Goal: Task Accomplishment & Management: Use online tool/utility

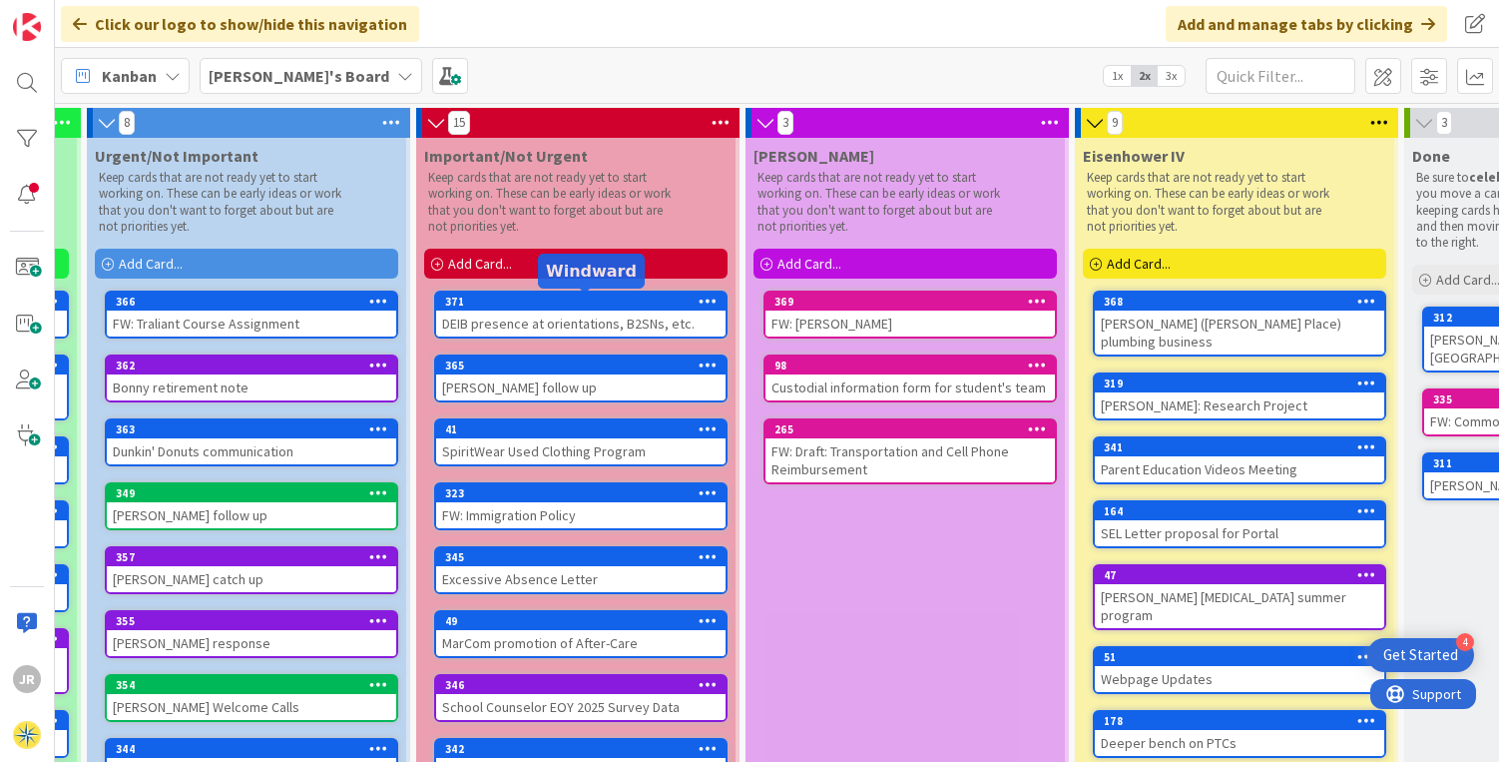
scroll to position [0, 299]
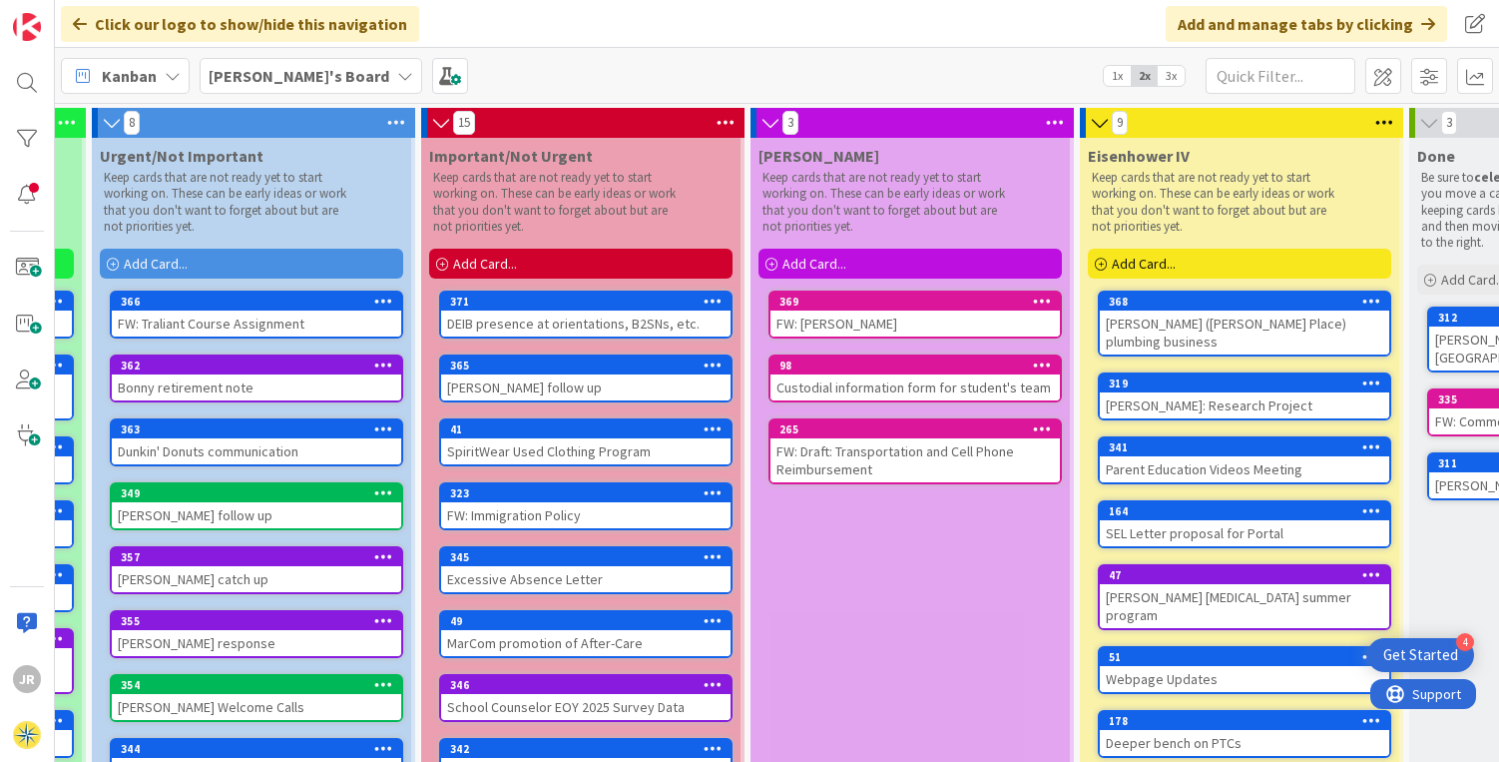
click at [625, 265] on div "Add Card..." at bounding box center [580, 264] width 303 height 30
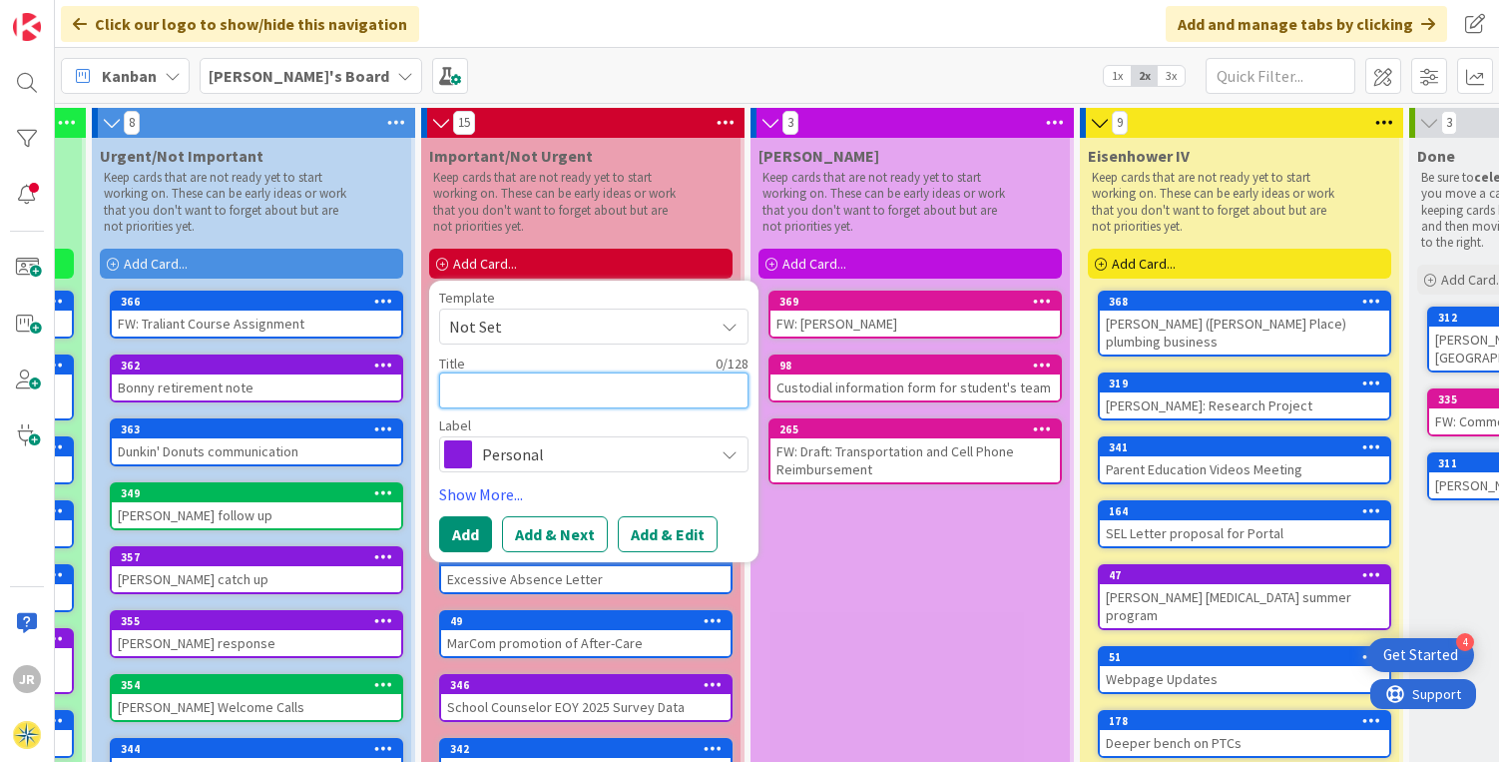
type textarea "A"
type textarea "x"
type textarea "Af"
type textarea "x"
type textarea "Aft"
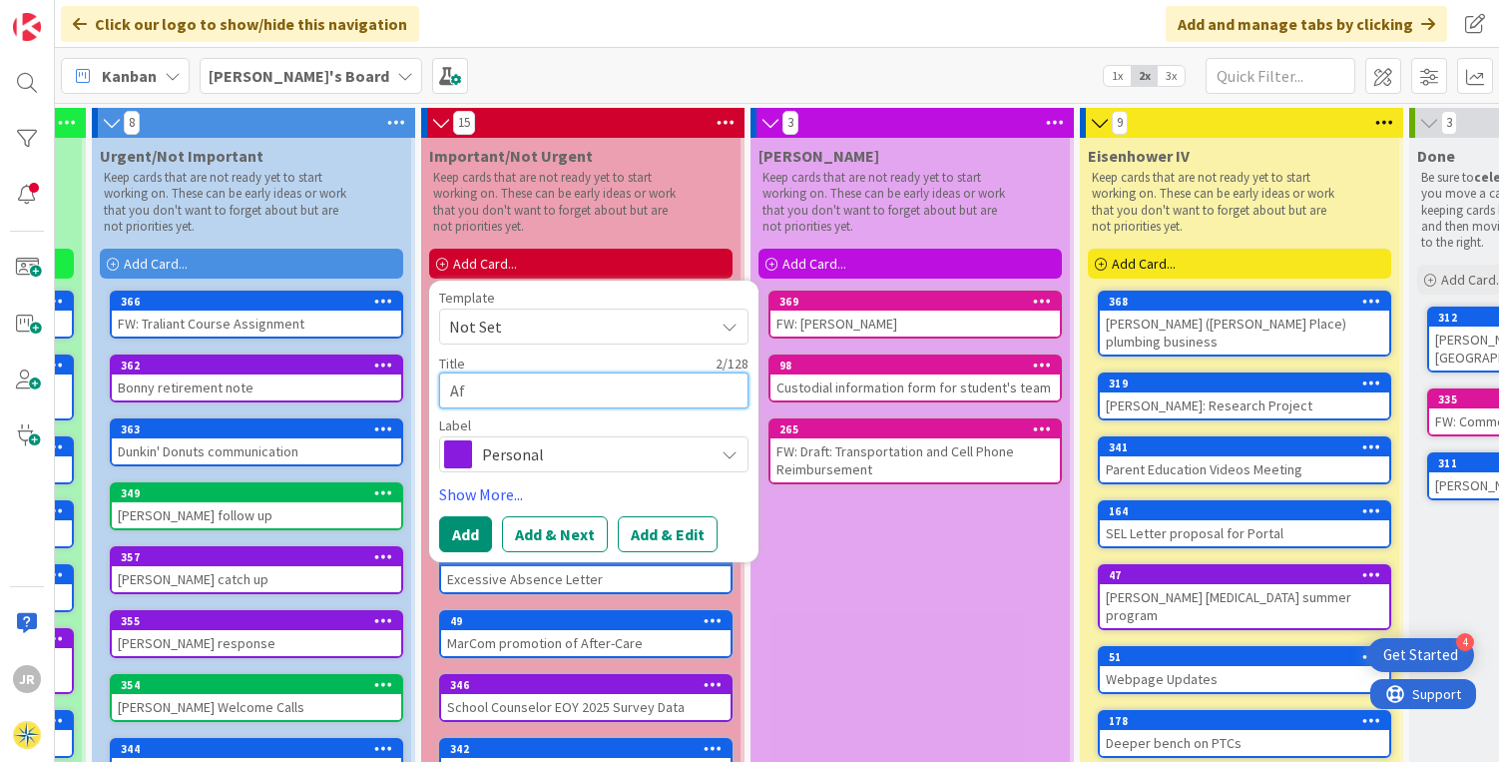
type textarea "x"
type textarea "Afte"
type textarea "x"
type textarea "After"
type textarea "x"
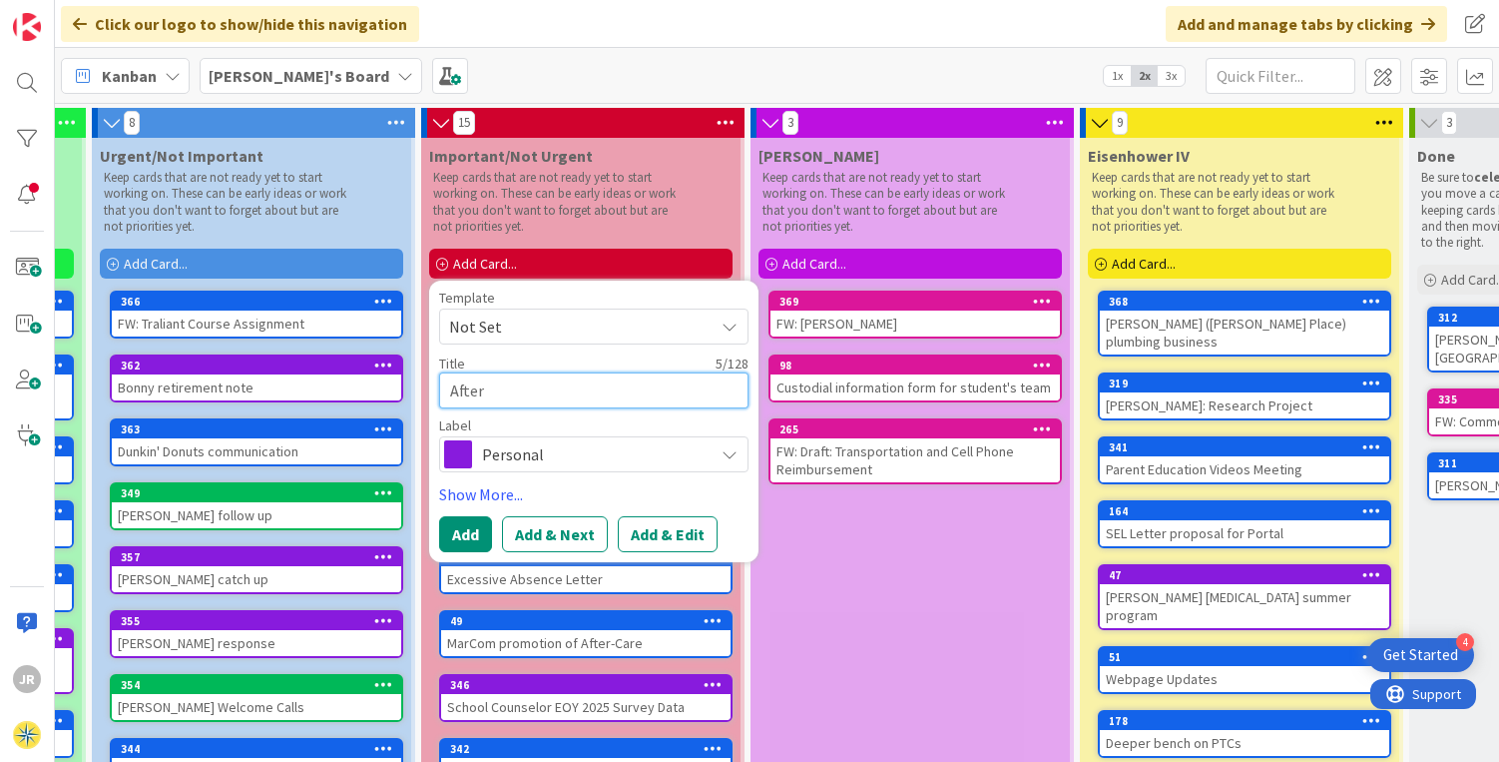
type textarea "After-"
type textarea "x"
type textarea "After-c"
type textarea "x"
type textarea "After-ca"
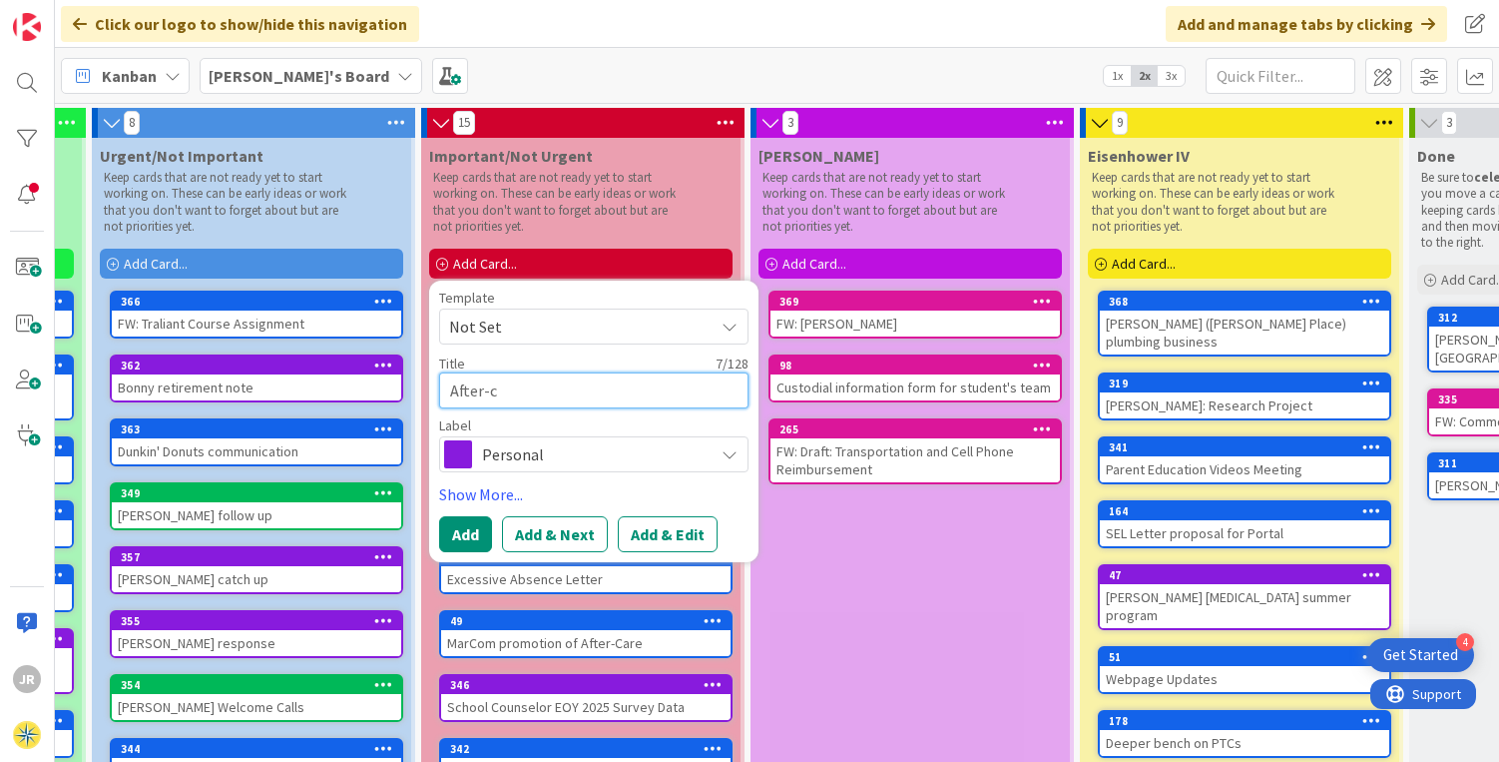
type textarea "x"
type textarea "After-car"
type textarea "x"
type textarea "After-care"
type textarea "x"
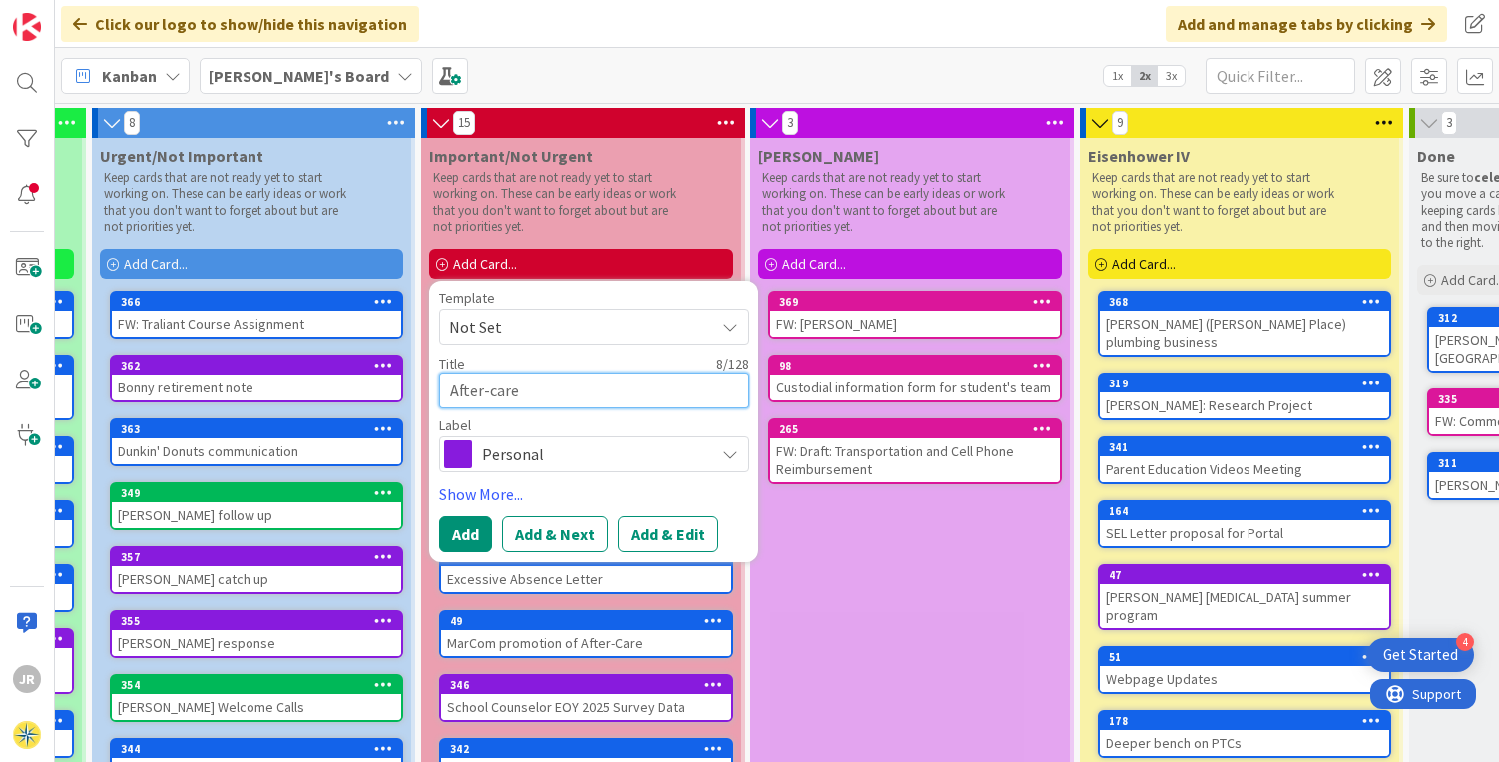
type textarea "After-care"
type textarea "x"
type textarea "After-care p"
type textarea "x"
type textarea "After-care pr"
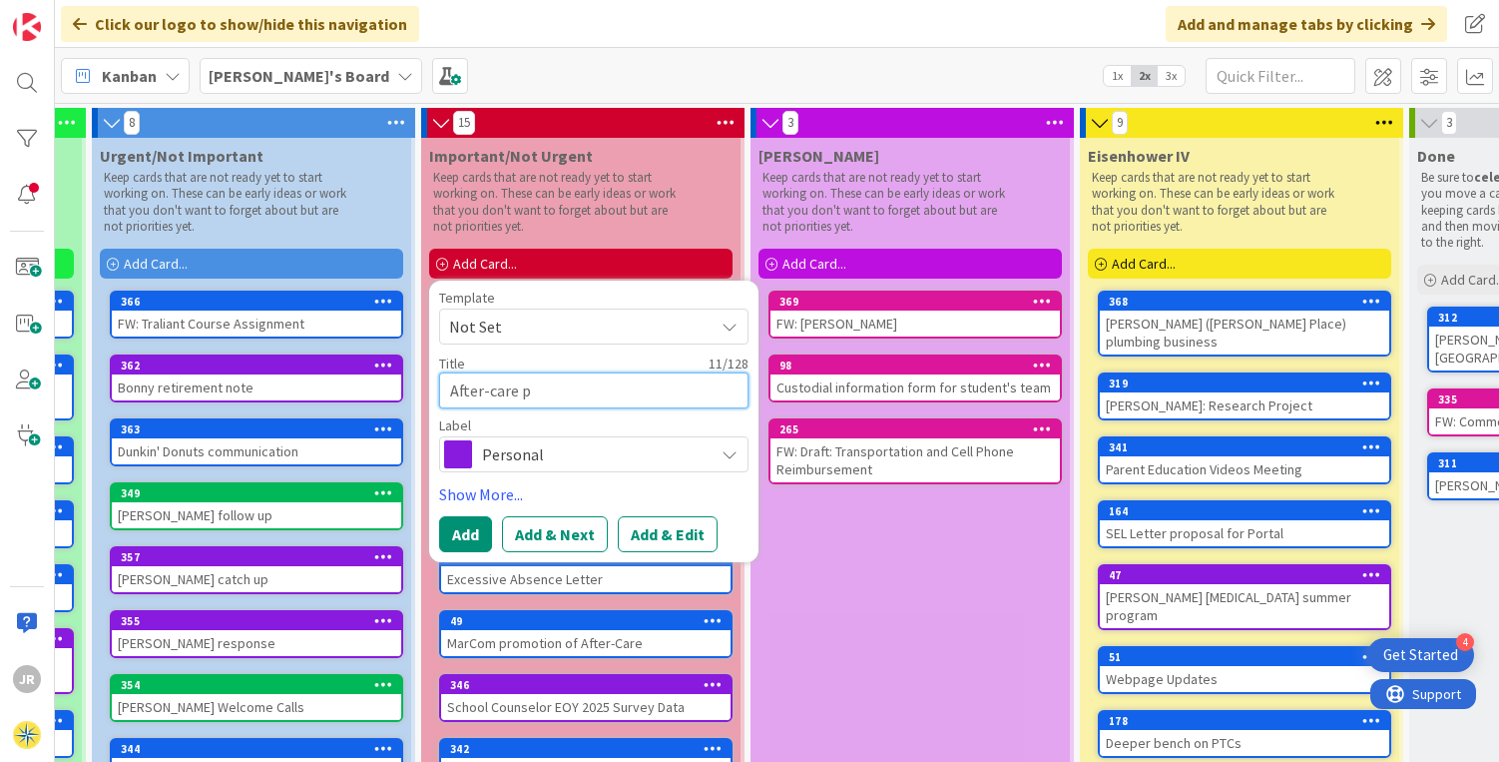
type textarea "x"
type textarea "After-care pro"
type textarea "x"
type textarea "After-care prog"
type textarea "x"
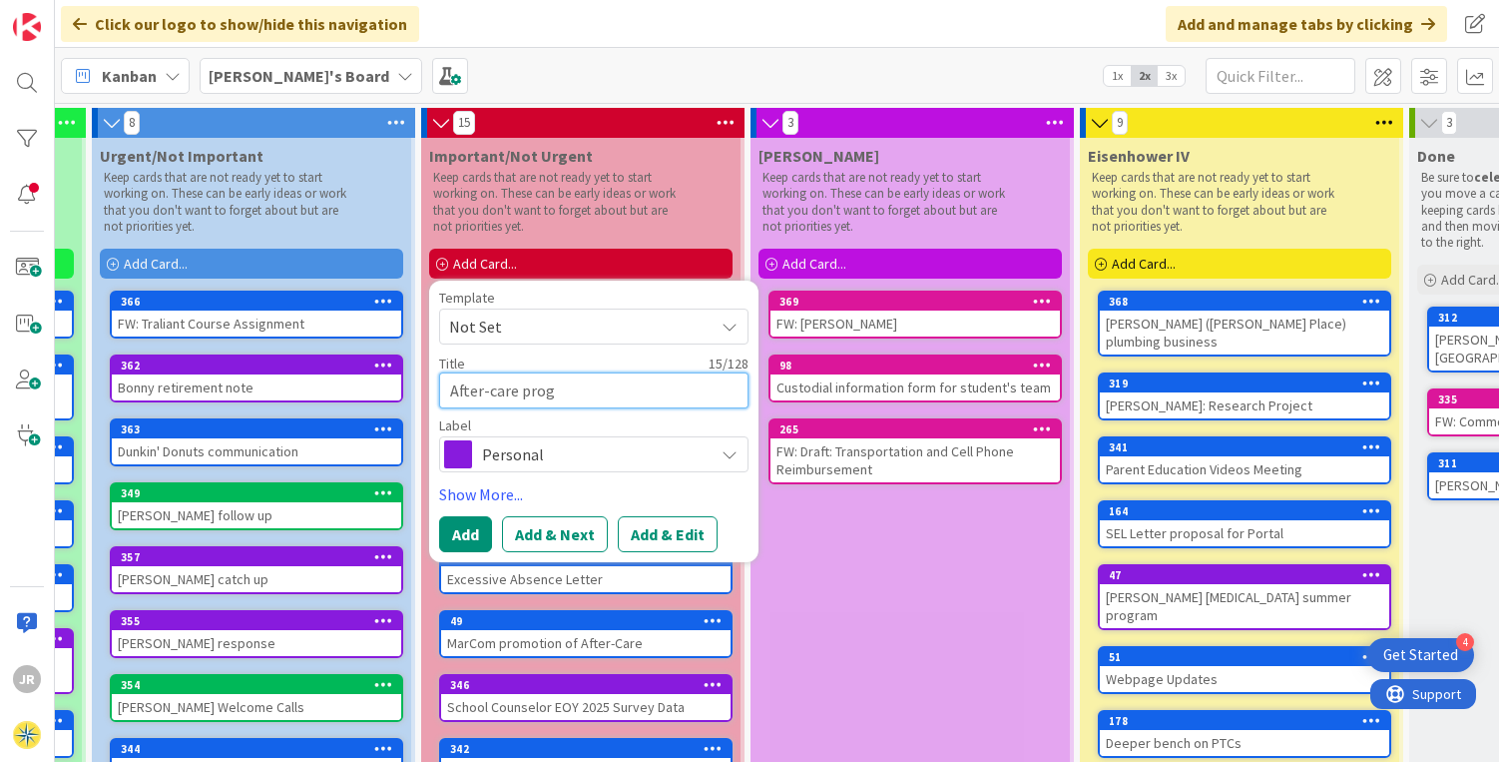
type textarea "After-care progr"
type textarea "x"
type textarea "After-care progra"
type textarea "x"
type textarea "After-care program"
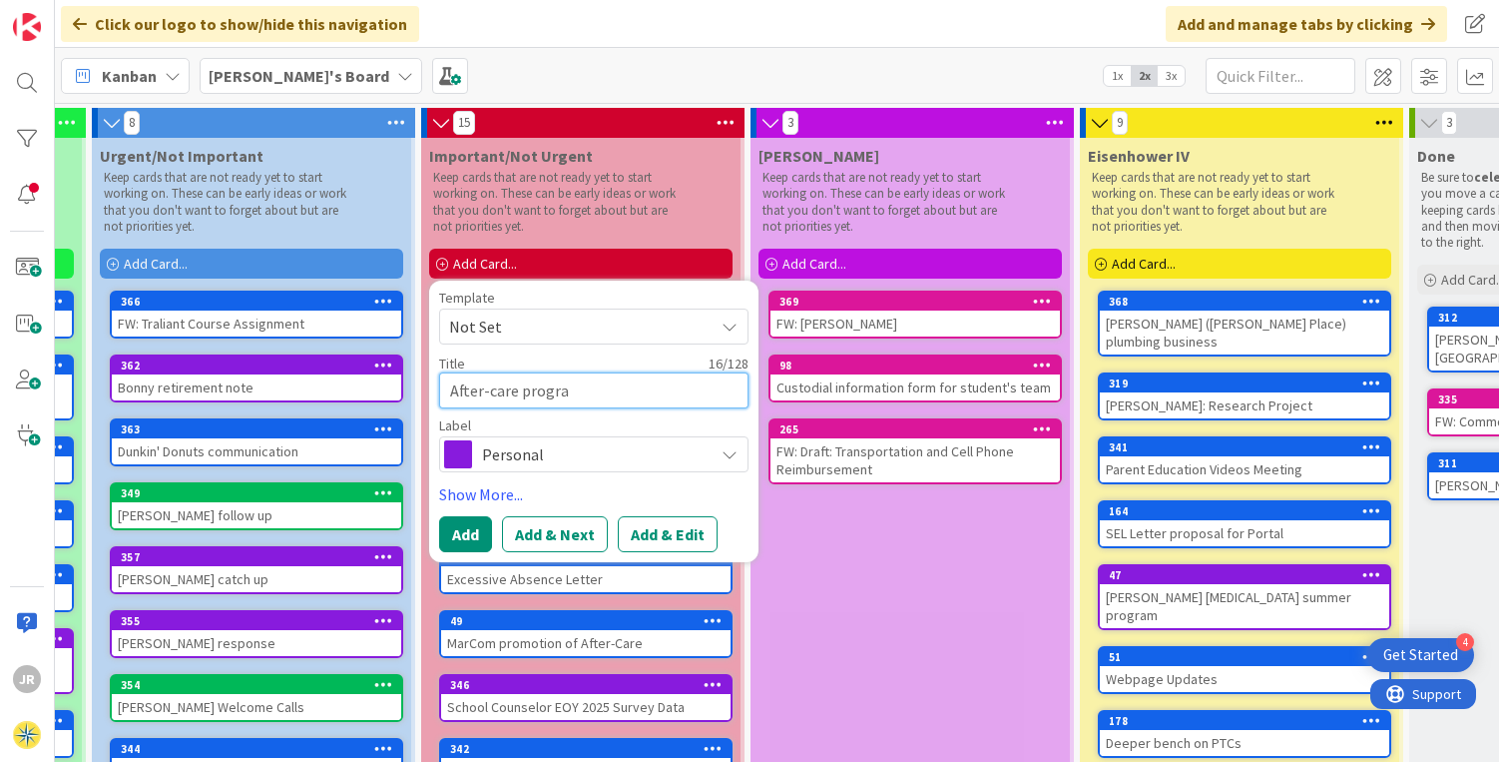
type textarea "x"
type textarea "After-care program"
type textarea "x"
type textarea "After-care program d"
type textarea "x"
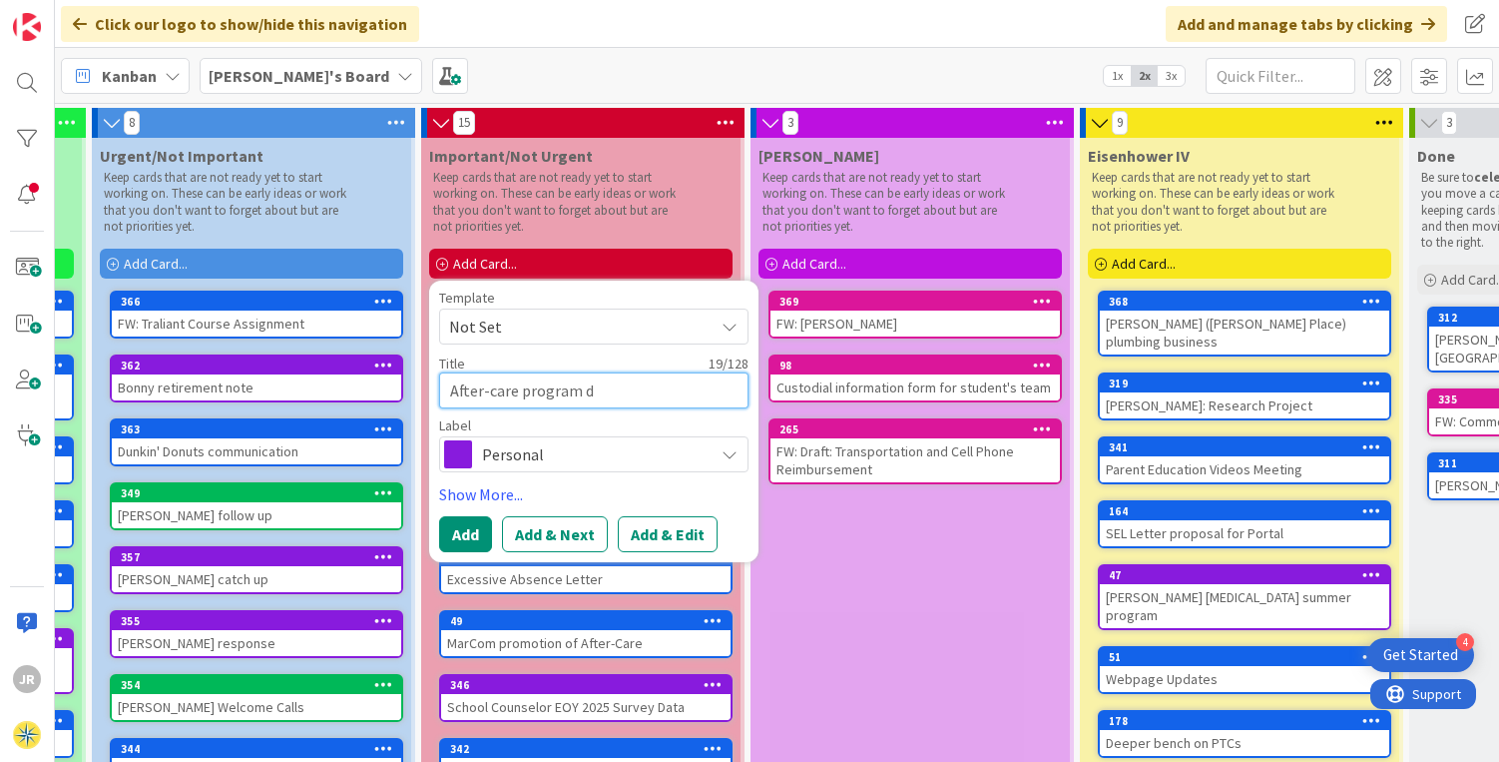
type textarea "After-care program de"
type textarea "x"
type textarea "After-care program des"
type textarea "x"
type textarea "After-care program desc"
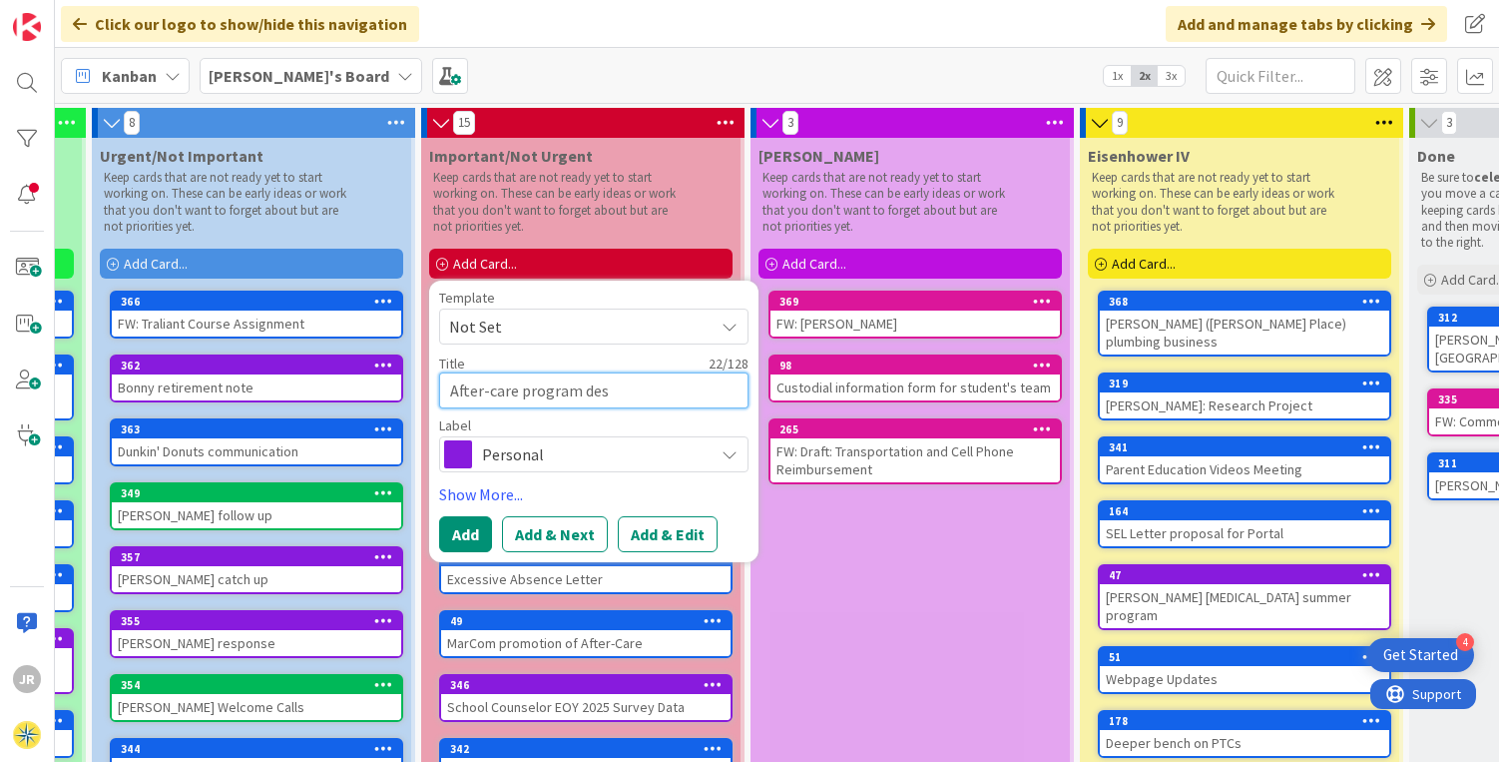
type textarea "x"
type textarea "After-care program descr"
type textarea "x"
type textarea "After-care program descri"
type textarea "x"
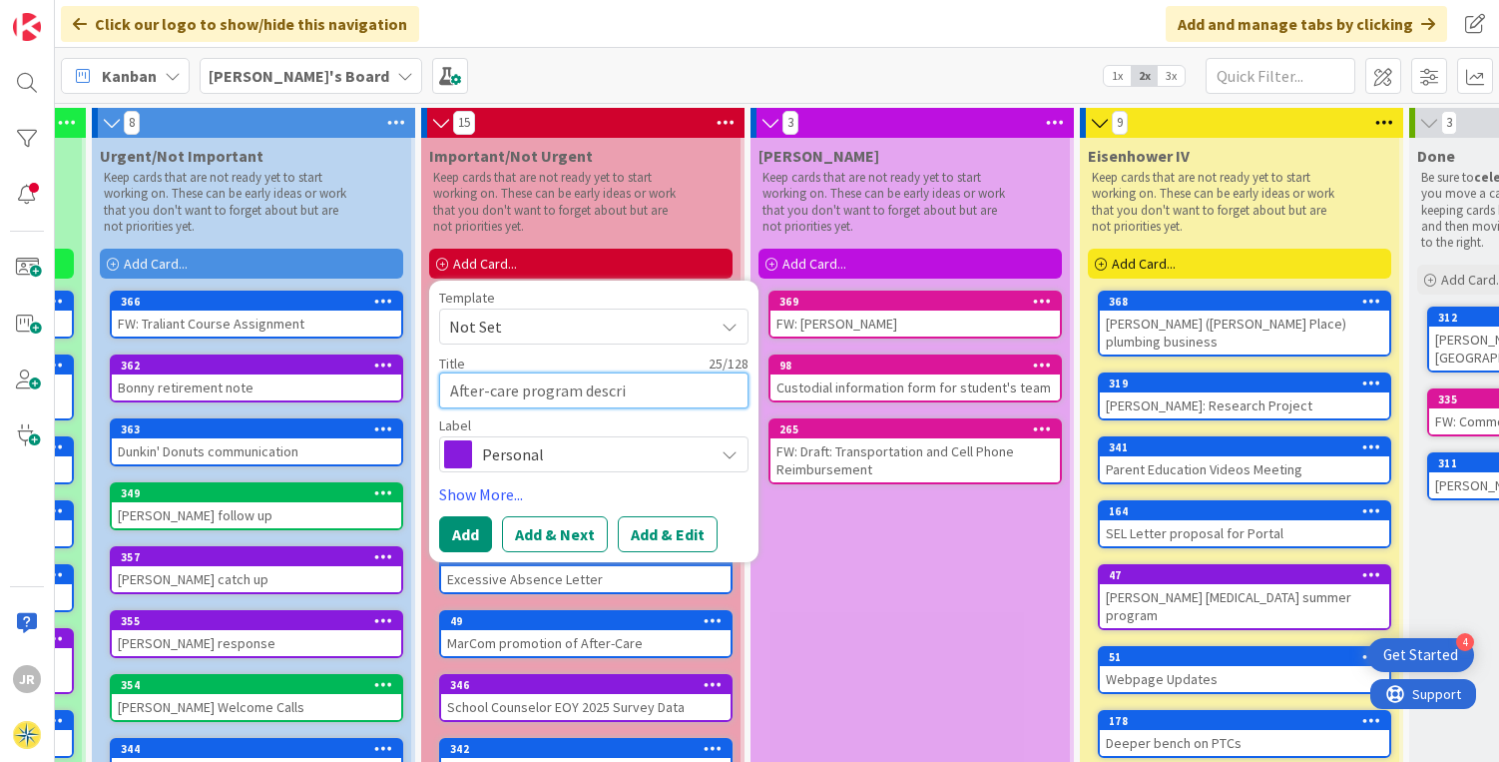
type textarea "After-care program descrip"
type textarea "x"
type textarea "After-care program descript"
type textarea "x"
type textarea "After-care program descripti"
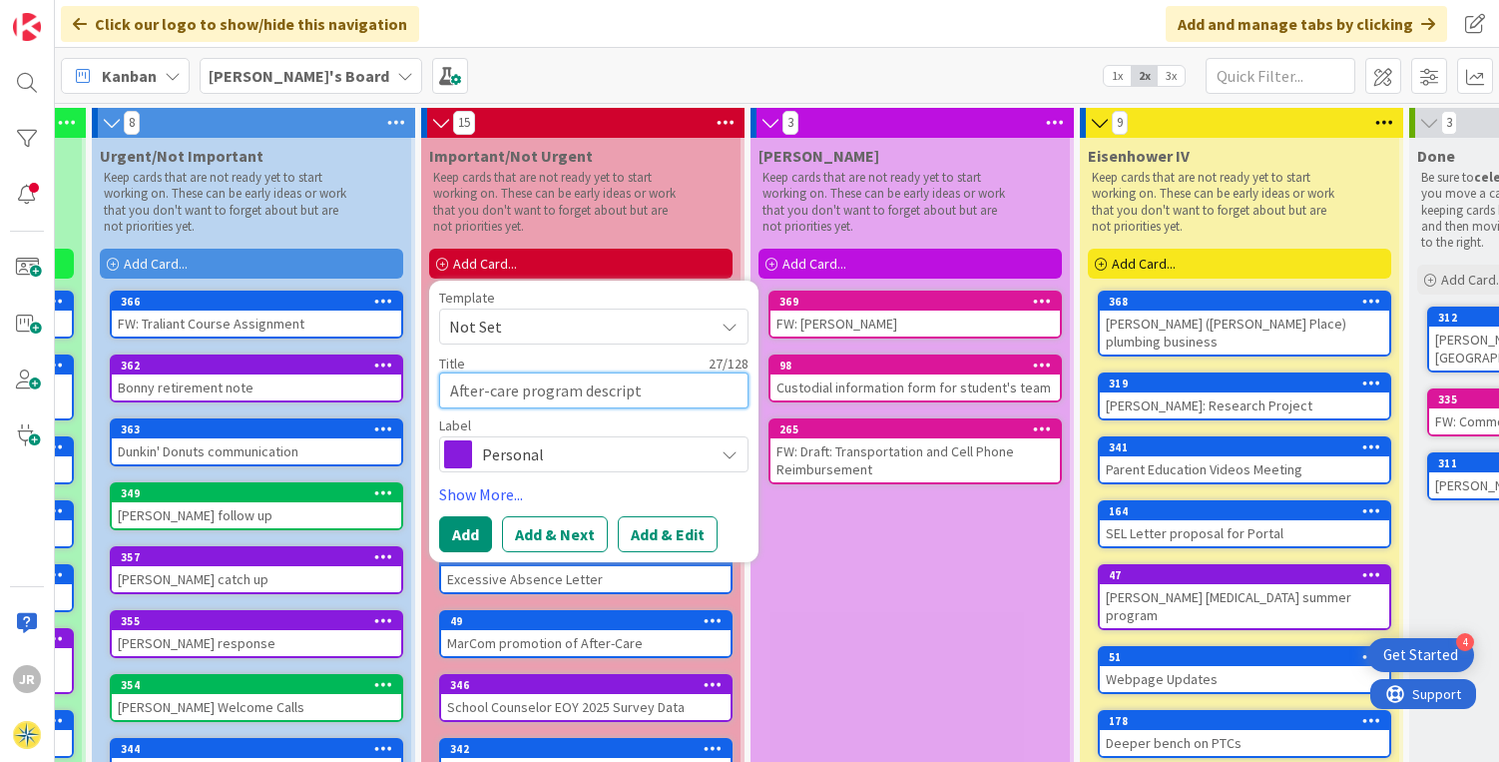
type textarea "x"
type textarea "After-care program descriptio"
type textarea "x"
type textarea "After-care program description"
type textarea "x"
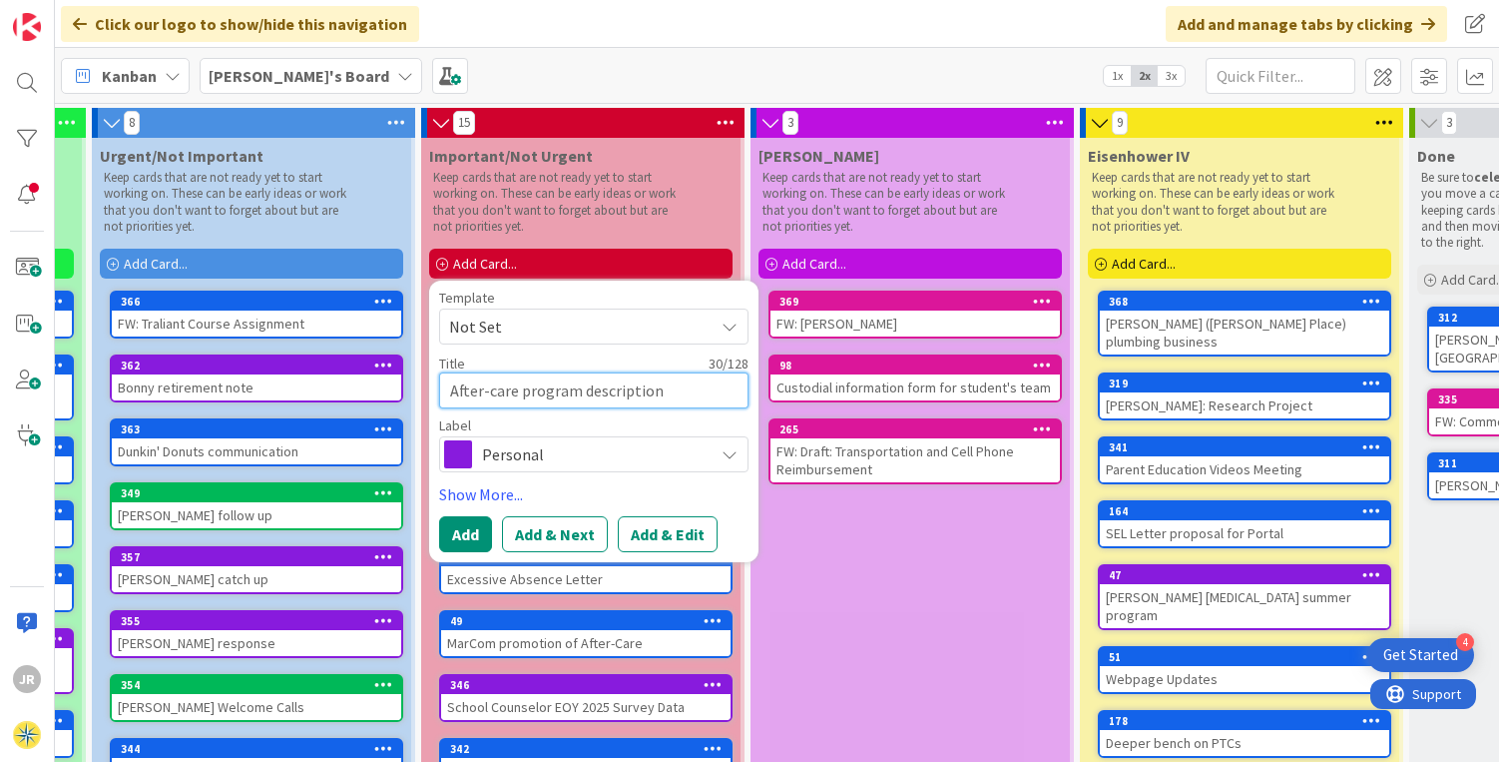
type textarea "After-care program description"
type textarea "x"
type textarea "After-care program description r"
type textarea "x"
type textarea "After-care program description re"
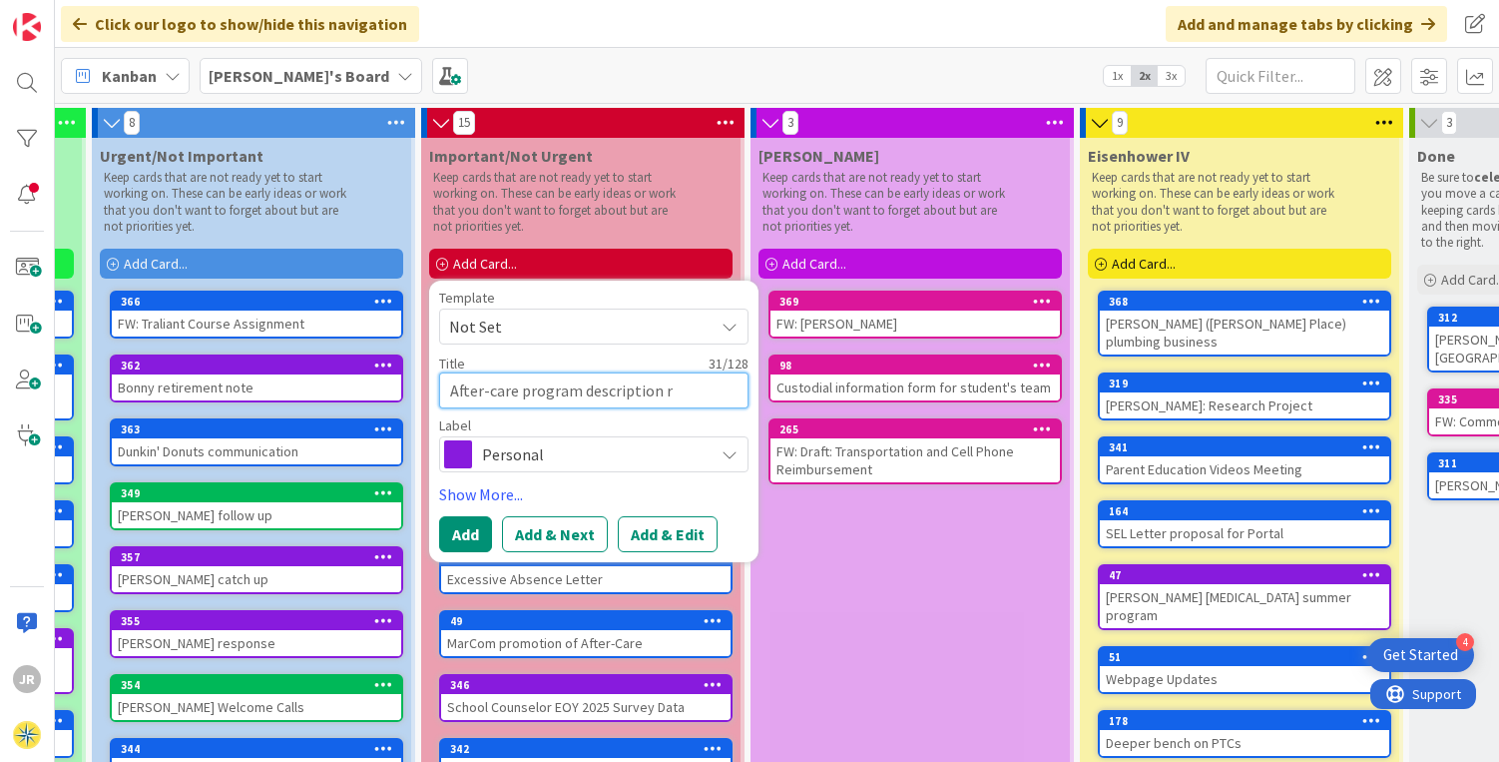
type textarea "x"
type textarea "After-care program description re:"
type textarea "x"
type textarea "After-care program description re:"
type textarea "x"
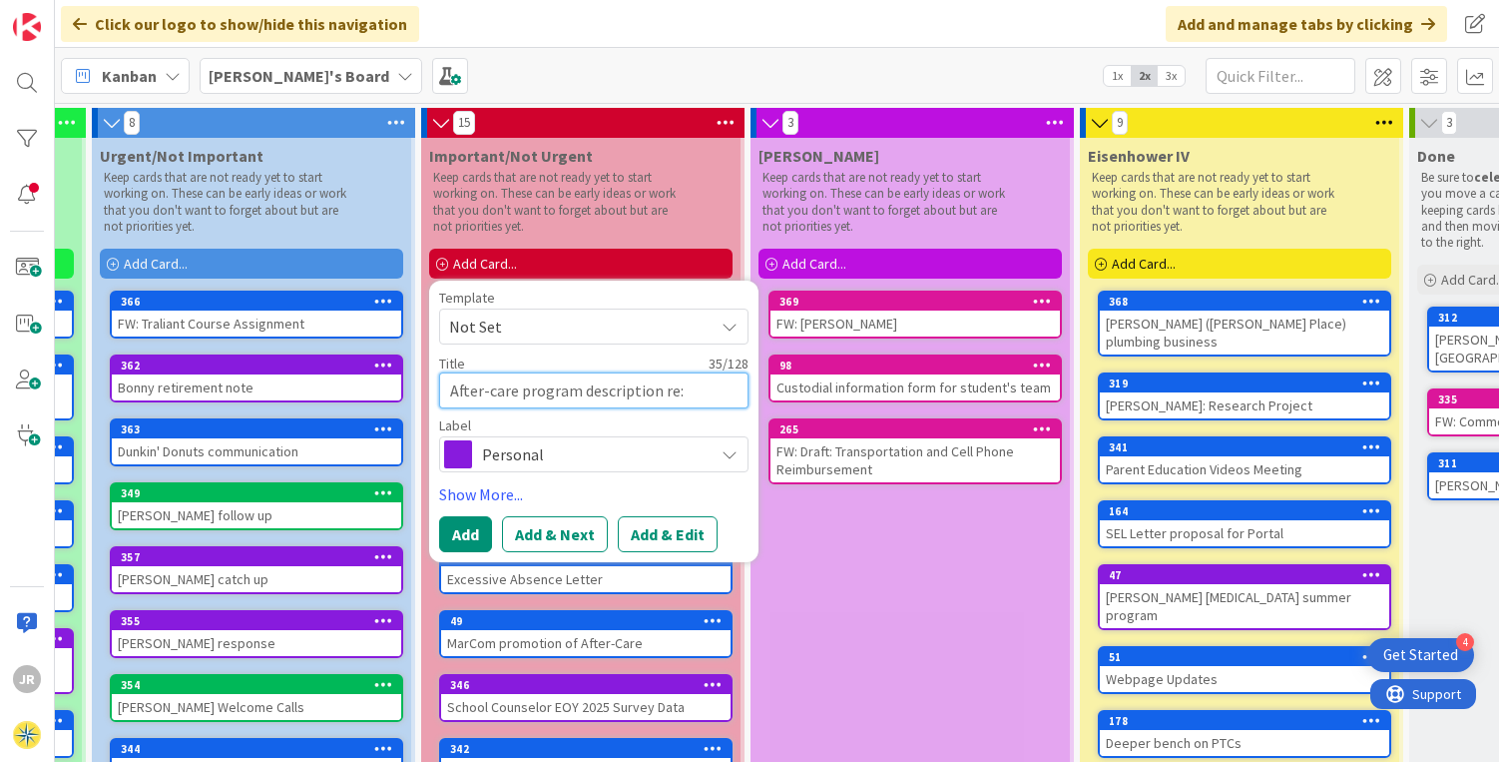
type textarea "After-care program description re: H"
type textarea "x"
type textarea "After-care program description re: HE"
type textarea "x"
type textarea "After-care program description re: H"
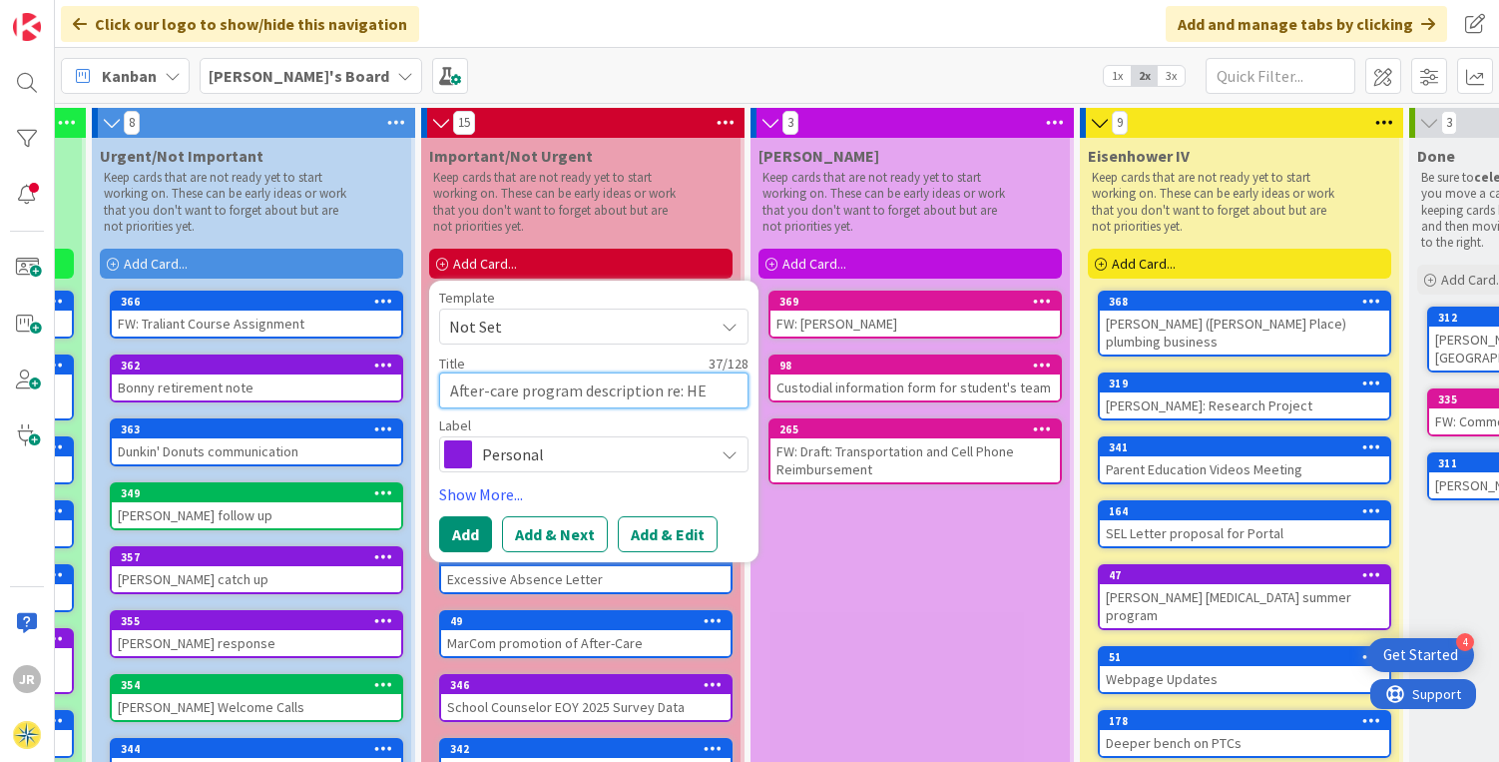
type textarea "x"
type textarea "After-care program description re: HW"
type textarea "x"
type textarea "After-care program description re: HWE"
type textarea "x"
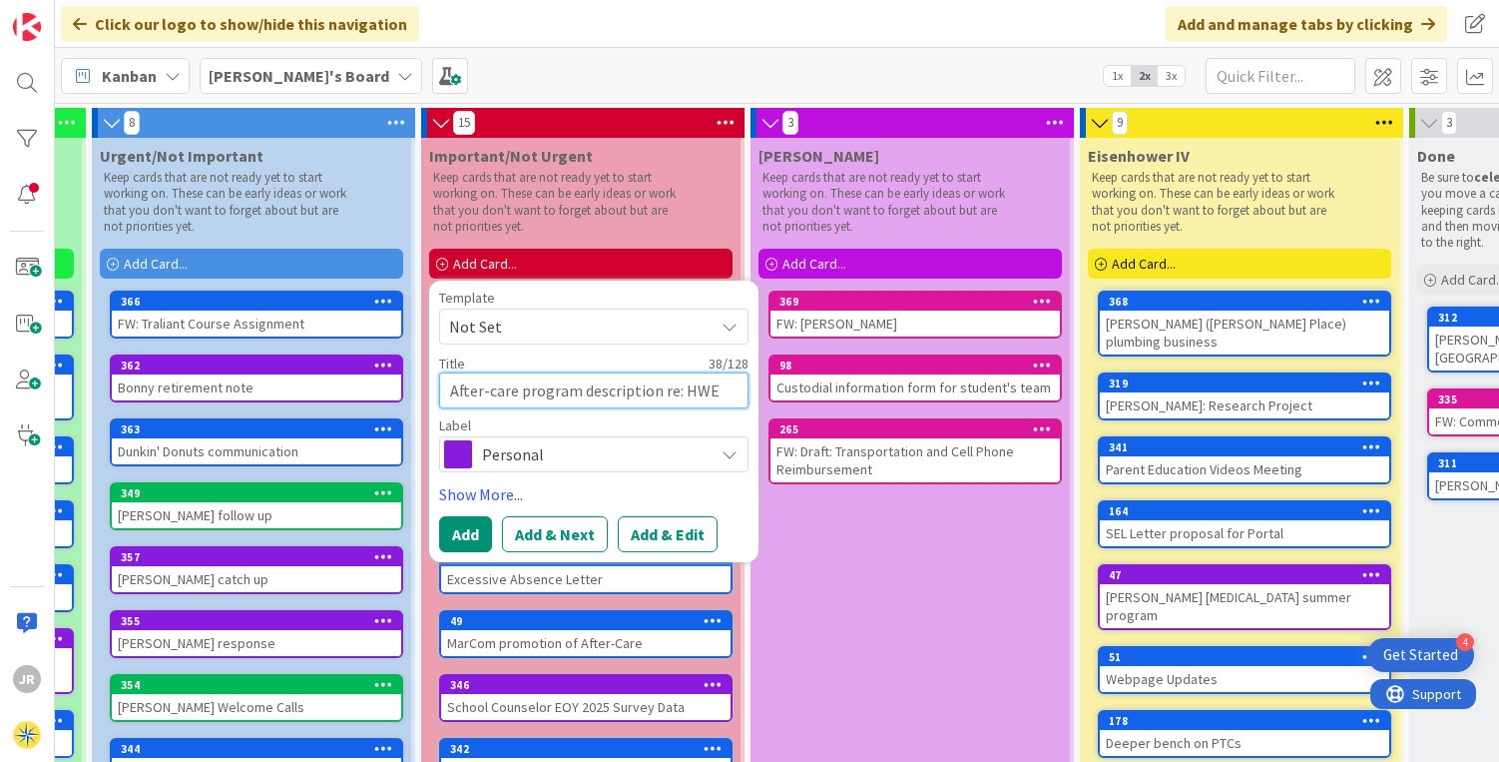
type textarea "After-care program description re: HW"
type textarea "x"
type textarea "After-care program description re: HW"
click at [493, 456] on span "Personal" at bounding box center [593, 454] width 222 height 28
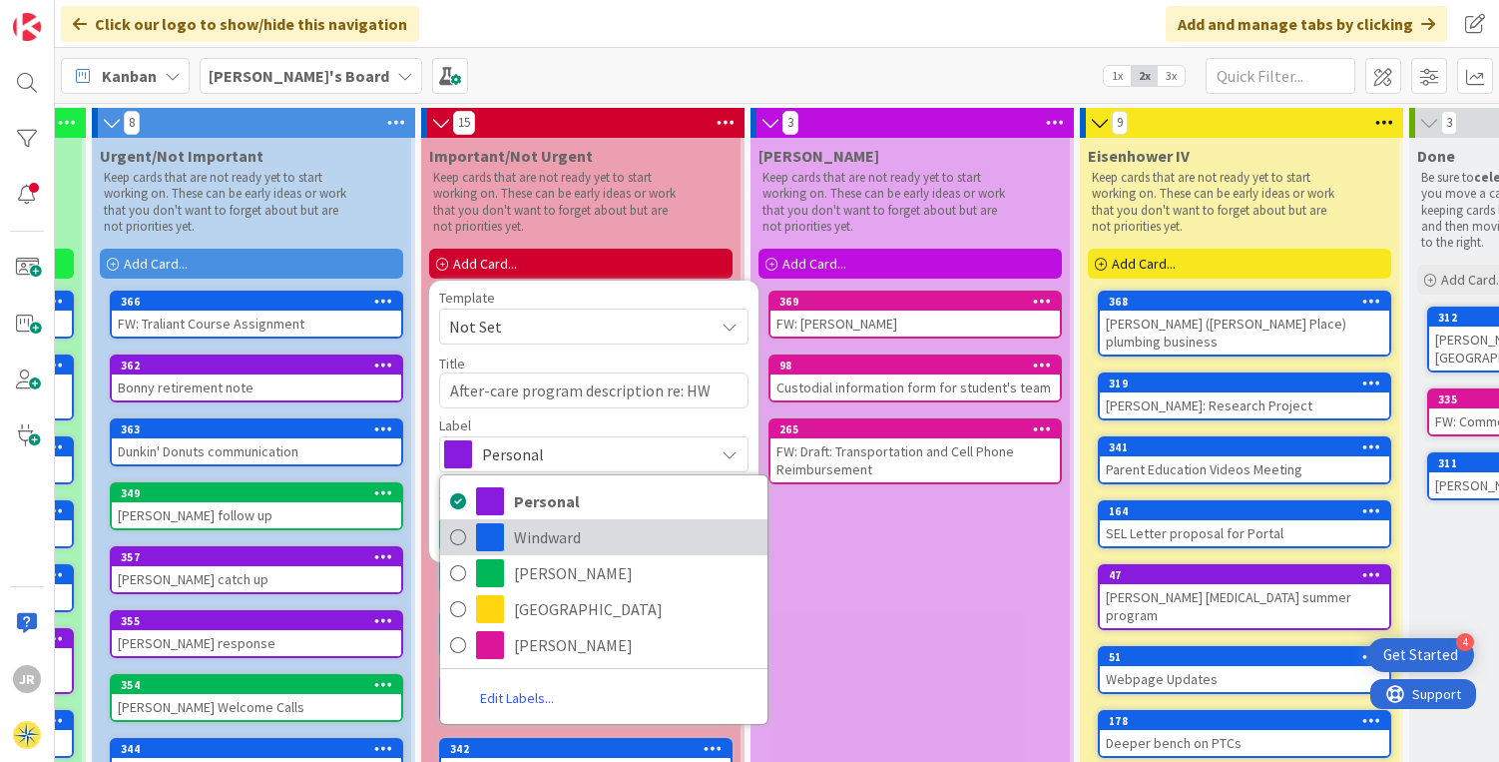
click at [517, 528] on span "Windward" at bounding box center [636, 537] width 244 height 30
type textarea "x"
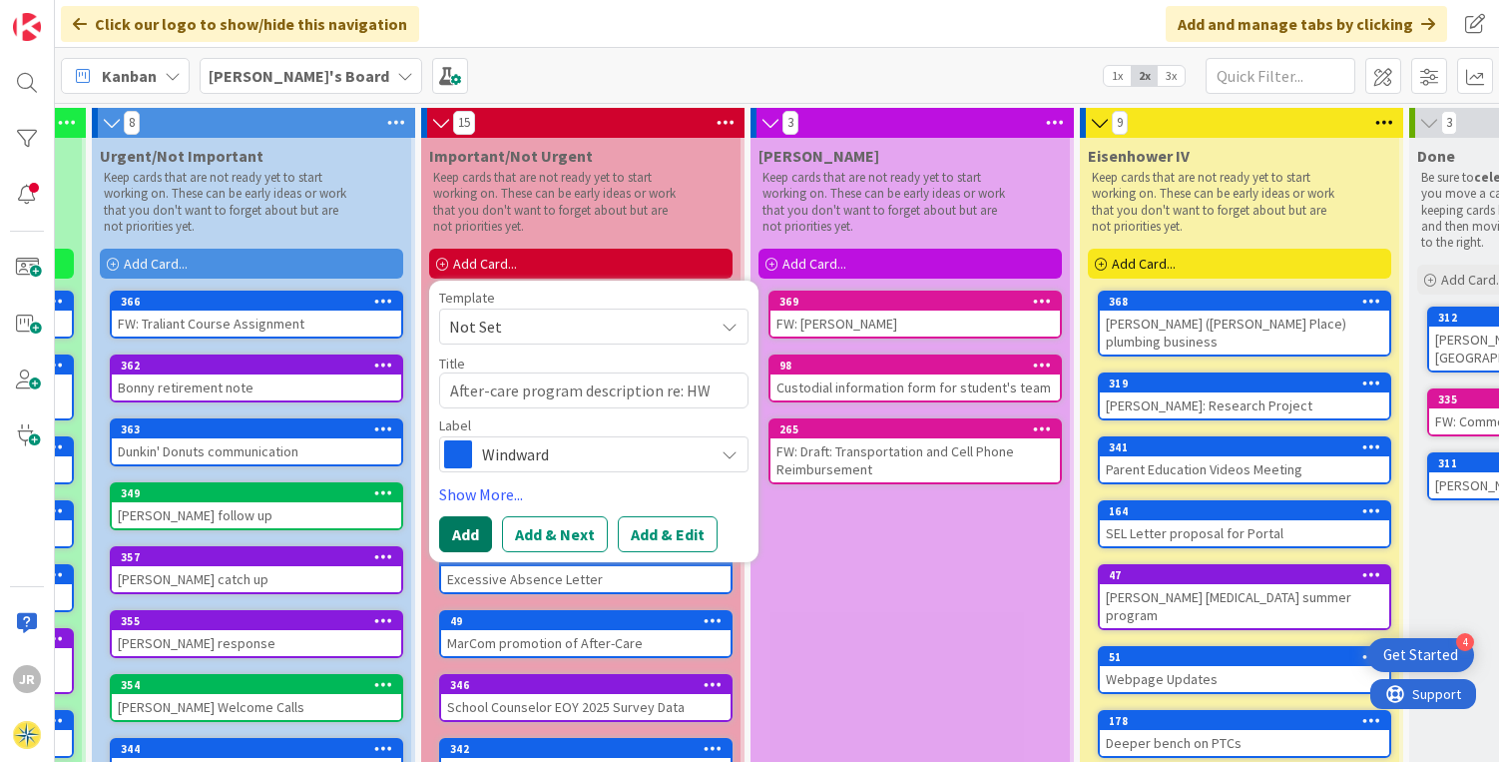
click at [469, 535] on button "Add" at bounding box center [465, 534] width 53 height 36
